Goal: Answer question/provide support

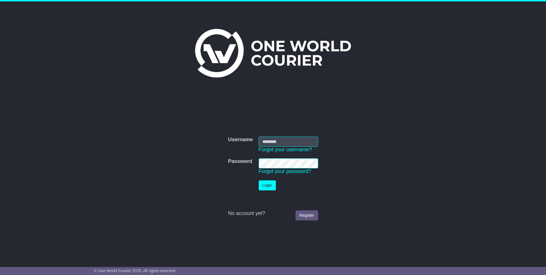
type input "**********"
click at [264, 186] on button "Login" at bounding box center [267, 185] width 17 height 10
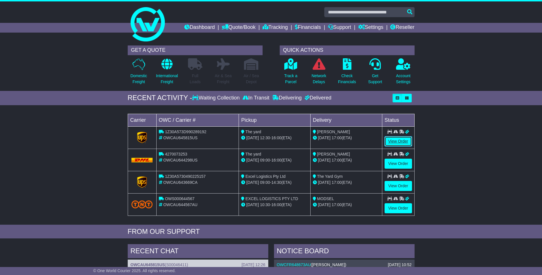
click at [397, 139] on link "View Order" at bounding box center [397, 141] width 27 height 10
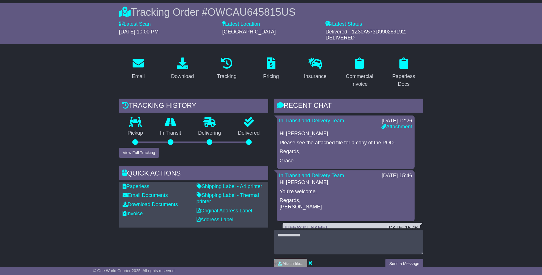
scroll to position [57, 0]
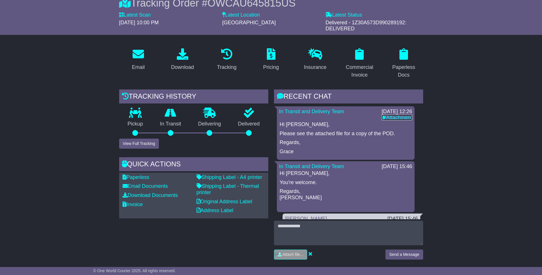
click at [397, 117] on link "Attachment" at bounding box center [396, 118] width 31 height 6
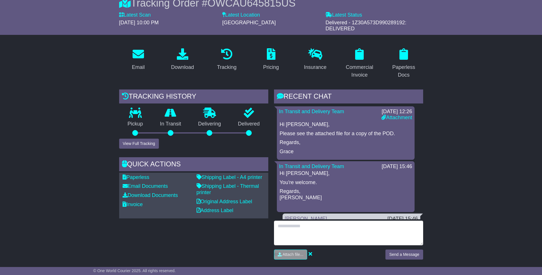
click at [312, 229] on textarea at bounding box center [348, 233] width 149 height 25
type textarea "******"
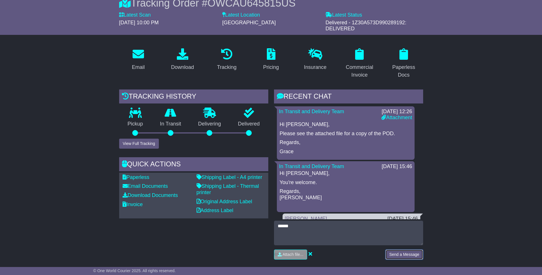
click at [415, 254] on button "Send a Message" at bounding box center [403, 254] width 37 height 10
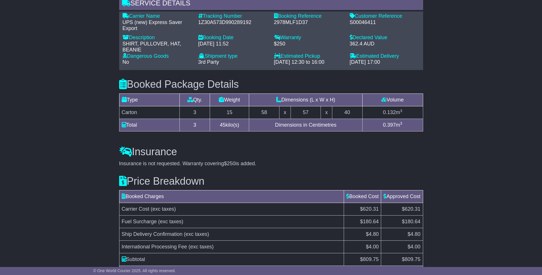
scroll to position [479, 0]
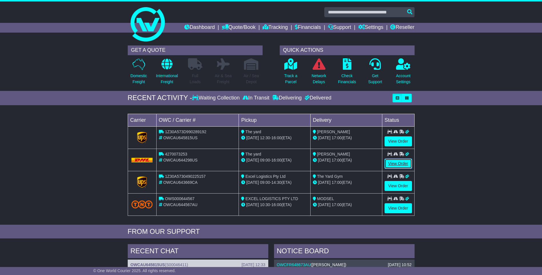
click at [406, 162] on link "View Order" at bounding box center [397, 164] width 27 height 10
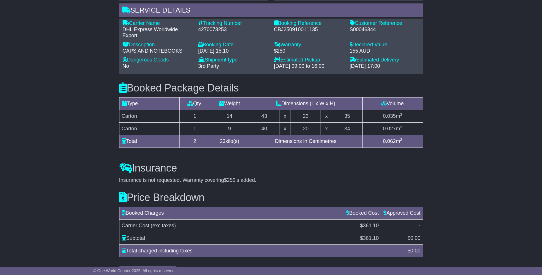
scroll to position [448, 0]
